Goal: Task Accomplishment & Management: Complete application form

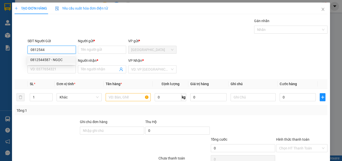
click at [56, 60] on div "0812544587 - NGỌC" at bounding box center [51, 60] width 42 height 6
type input "0812544587"
type input "NGỌC"
type input "0908366086"
type input "[PERSON_NAME]"
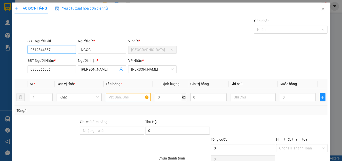
type input "0812544587"
click at [124, 98] on input "text" at bounding box center [128, 97] width 45 height 8
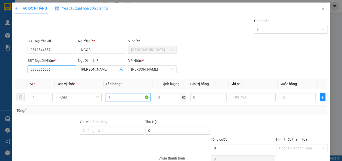
type input "T"
click at [63, 66] on input "0908366086" at bounding box center [52, 69] width 48 height 8
type input "0911664979"
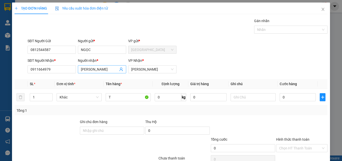
click at [101, 71] on input "[PERSON_NAME]" at bounding box center [99, 69] width 37 height 6
type input "[PERSON_NAME]"
click at [295, 99] on input "0" at bounding box center [298, 97] width 36 height 8
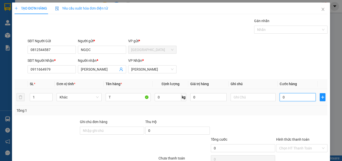
type input "5"
type input "50"
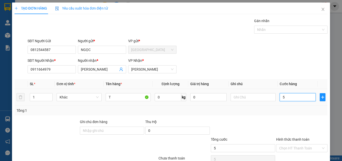
type input "50"
type input "500"
type input "5.000"
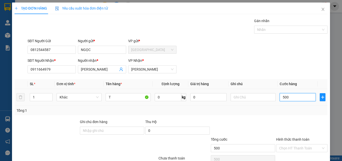
type input "5.000"
type input "50.000"
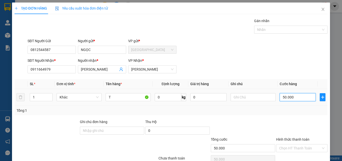
scroll to position [25, 0]
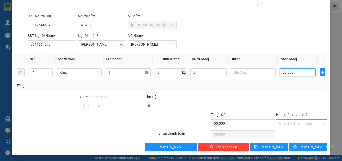
type input "50.000"
click at [294, 122] on input "Hình thức thanh toán" at bounding box center [300, 123] width 42 height 8
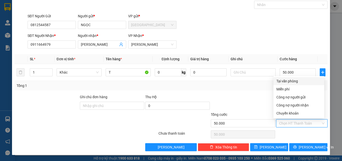
click at [293, 81] on div "Tại văn phòng" at bounding box center [299, 81] width 45 height 6
type input "0"
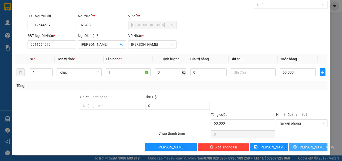
click at [309, 149] on span "[PERSON_NAME] và In" at bounding box center [316, 147] width 35 height 6
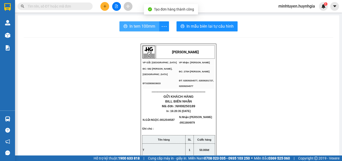
click at [132, 25] on span "In tem 100mm" at bounding box center [143, 26] width 26 height 6
click at [139, 29] on span "In tem 100mm" at bounding box center [143, 26] width 26 height 6
click at [146, 28] on span "In tem 100mm" at bounding box center [143, 26] width 26 height 6
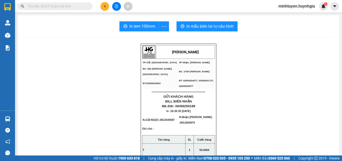
click at [106, 6] on icon "plus" at bounding box center [105, 7] width 4 height 4
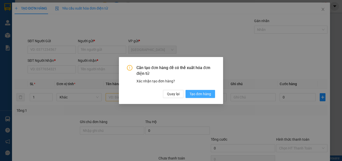
click at [197, 94] on span "Tạo đơn hàng" at bounding box center [201, 94] width 22 height 6
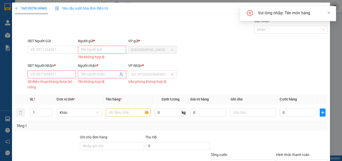
click at [51, 45] on div "SĐT Người Gửi" at bounding box center [52, 42] width 48 height 8
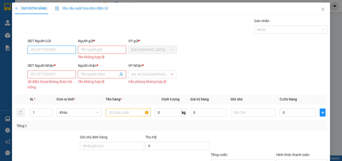
click at [48, 52] on input "SĐT Người Gửi" at bounding box center [52, 50] width 48 height 8
type input "0906597277"
click at [106, 49] on input "Người gửi *" at bounding box center [102, 50] width 48 height 8
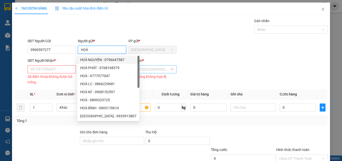
type input "HOÀ"
click at [153, 70] on input "search" at bounding box center [150, 69] width 39 height 8
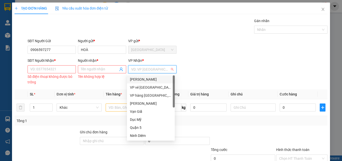
click at [152, 79] on div "[PERSON_NAME]" at bounding box center [151, 79] width 42 height 6
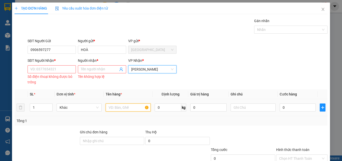
click at [120, 107] on input "text" at bounding box center [128, 107] width 45 height 8
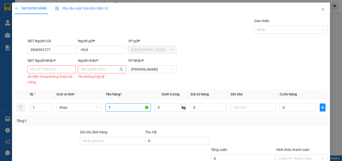
type input "T"
click at [50, 69] on input "SĐT Người Nhận *" at bounding box center [52, 69] width 48 height 8
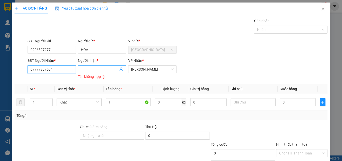
type input "07777987534"
click at [102, 67] on input "Người nhận *" at bounding box center [99, 69] width 37 height 6
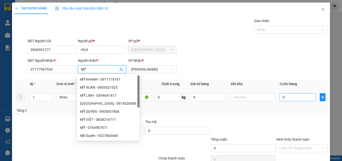
type input "MỸ"
click at [283, 97] on input "0" at bounding box center [298, 97] width 36 height 8
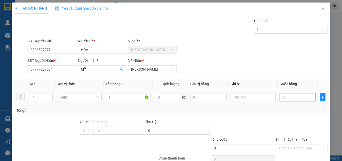
type input "5"
type input "50"
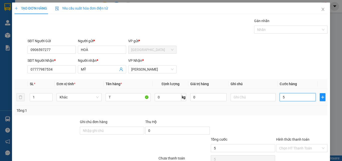
type input "50"
type input "500"
type input "5.000"
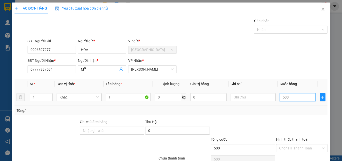
type input "5.000"
type input "50.000"
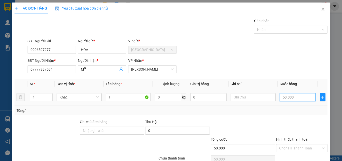
scroll to position [25, 0]
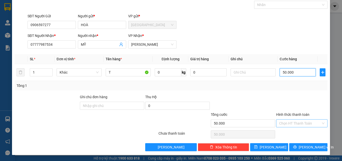
type input "50.000"
click at [290, 120] on input "Hình thức thanh toán" at bounding box center [300, 123] width 42 height 8
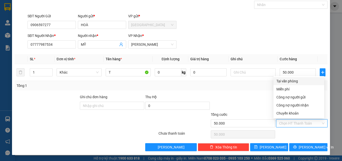
click at [289, 80] on div "Tại văn phòng" at bounding box center [299, 81] width 45 height 6
type input "0"
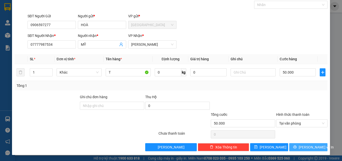
click at [306, 145] on span "[PERSON_NAME] và In" at bounding box center [316, 147] width 35 height 6
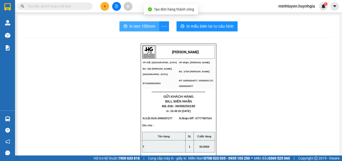
click at [148, 25] on span "In tem 100mm" at bounding box center [143, 26] width 26 height 6
click at [151, 29] on span "In tem 100mm" at bounding box center [143, 26] width 26 height 6
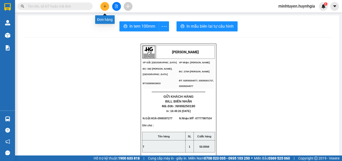
click at [103, 7] on button at bounding box center [104, 6] width 9 height 9
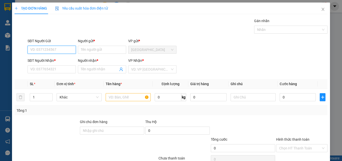
click at [58, 48] on input "SĐT Người Gửi" at bounding box center [52, 50] width 48 height 8
type input "0778553622"
click at [59, 60] on div "0778553622 - hằng" at bounding box center [51, 60] width 42 height 6
type input "hằng"
type input "0989232491"
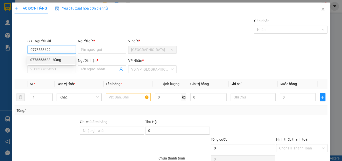
type input "Tài"
type input "0778553622"
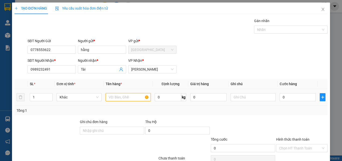
click at [123, 100] on input "text" at bounding box center [128, 97] width 45 height 8
type input "BỊCH"
click at [294, 92] on div "0" at bounding box center [298, 97] width 36 height 10
click at [291, 99] on input "0" at bounding box center [298, 97] width 36 height 8
type input "3"
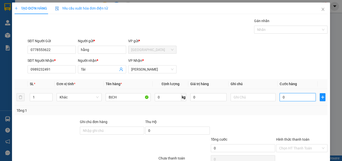
type input "3"
type input "30"
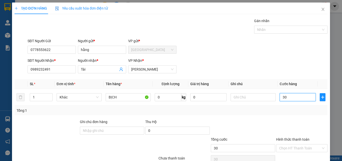
scroll to position [25, 0]
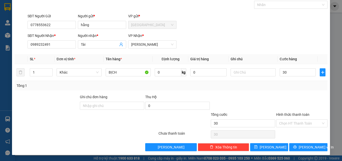
type input "30.000"
click at [300, 121] on input "Hình thức thanh toán" at bounding box center [300, 123] width 42 height 8
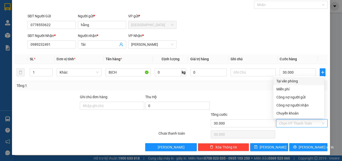
click at [295, 82] on div "Tại văn phòng" at bounding box center [299, 81] width 45 height 6
type input "0"
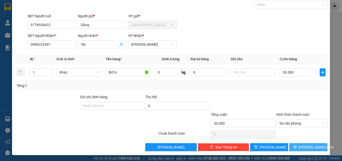
click at [307, 147] on span "[PERSON_NAME] và In" at bounding box center [316, 147] width 35 height 6
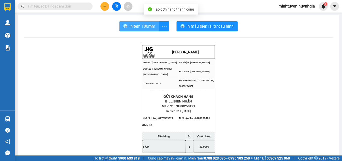
click at [138, 22] on button "In tem 100mm" at bounding box center [140, 26] width 40 height 10
click at [143, 25] on span "In tem 100mm" at bounding box center [143, 26] width 26 height 6
click at [146, 28] on span "In tem 100mm" at bounding box center [143, 26] width 26 height 6
